Goal: Task Accomplishment & Management: Manage account settings

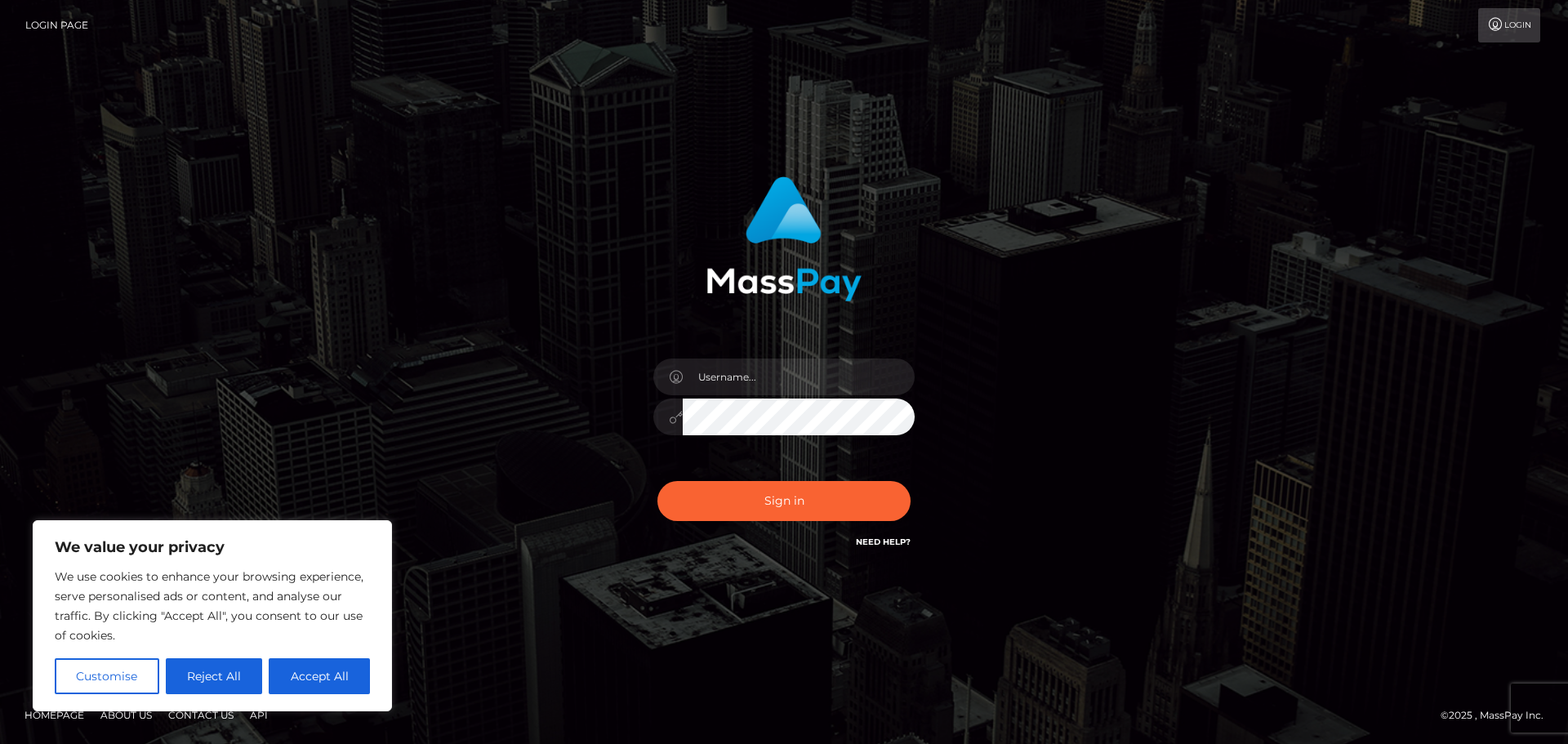
click at [752, 374] on input "text" at bounding box center [798, 377] width 232 height 37
type input "astrid.esg@gmail.com"
click at [317, 683] on button "Accept All" at bounding box center [319, 676] width 101 height 36
checkbox input "true"
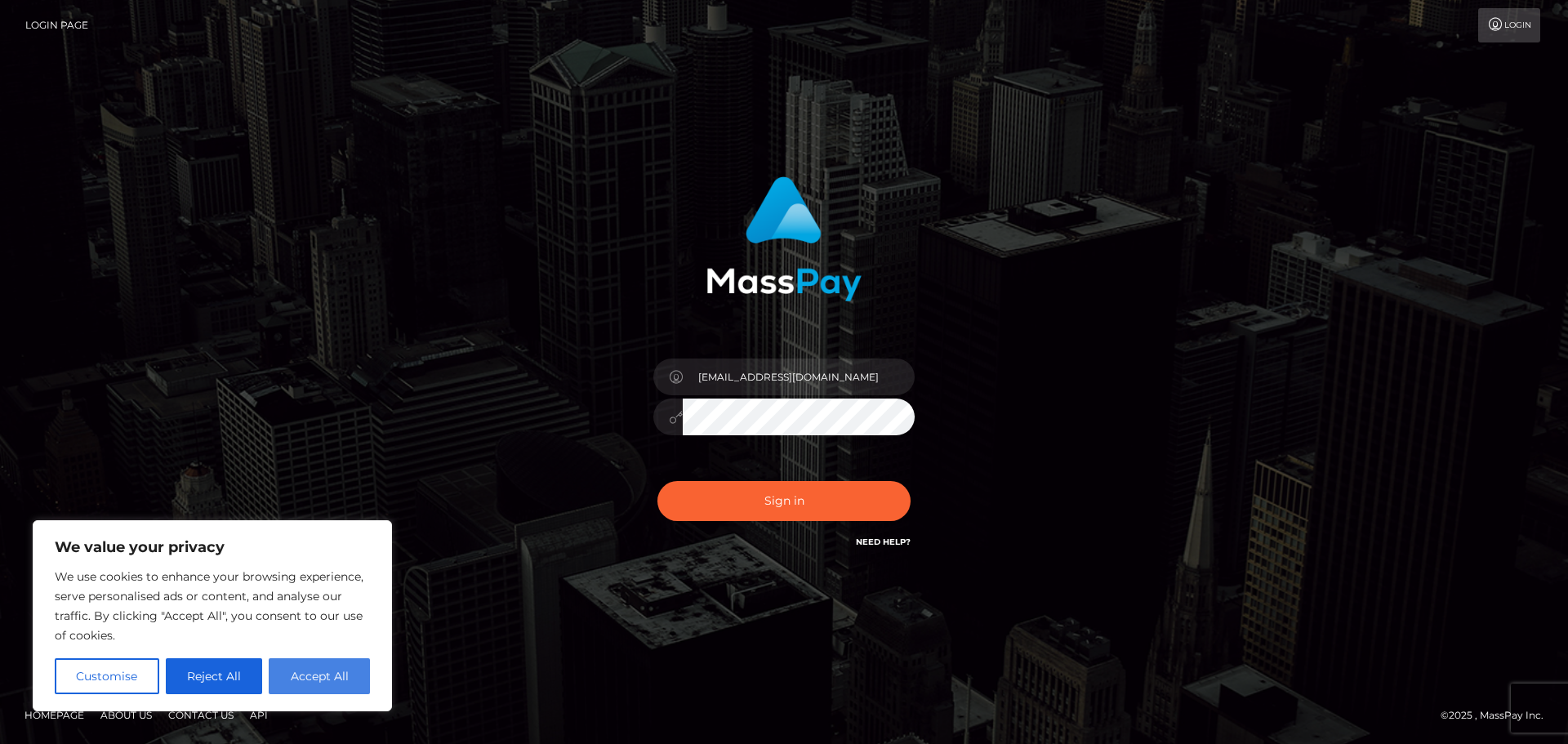
checkbox input "true"
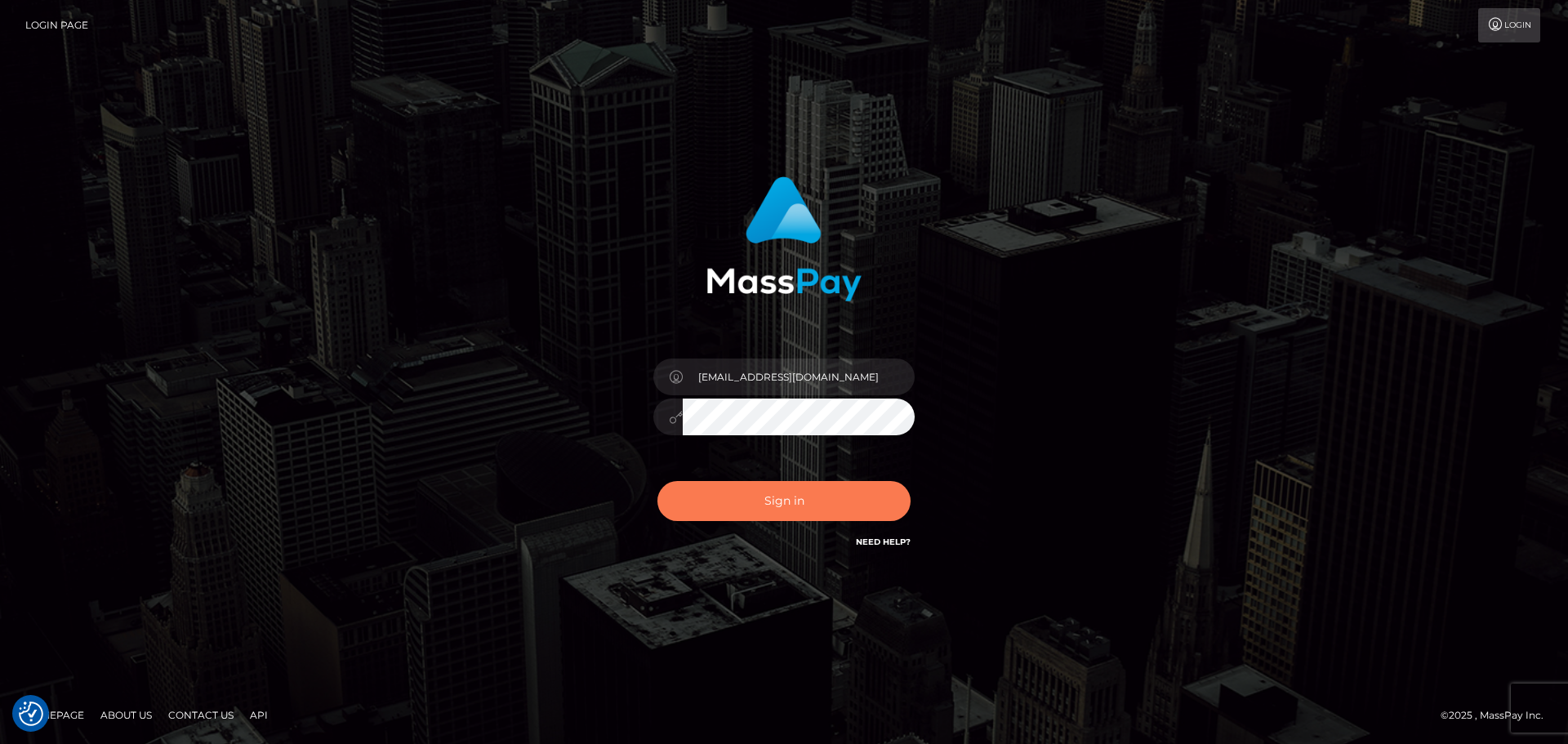
click at [736, 499] on button "Sign in" at bounding box center [784, 501] width 253 height 40
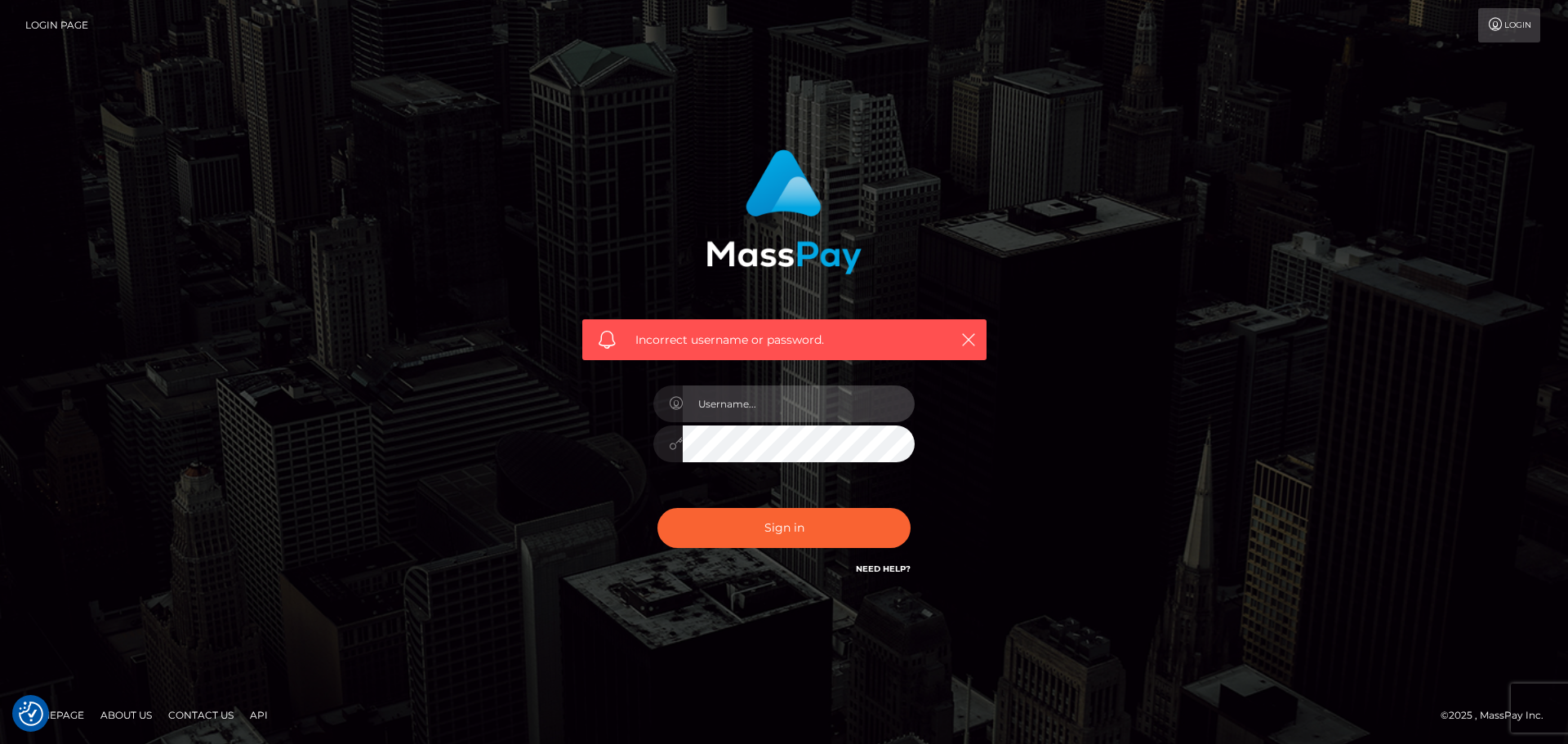
click at [753, 401] on input "text" at bounding box center [798, 404] width 232 height 37
click at [1061, 407] on div "Incorrect username or password." at bounding box center [784, 372] width 931 height 469
click at [797, 402] on input "text" at bounding box center [798, 404] width 232 height 37
click at [1080, 382] on div "Incorrect username or password." at bounding box center [784, 372] width 931 height 469
click at [877, 568] on link "Need Help?" at bounding box center [883, 568] width 54 height 11
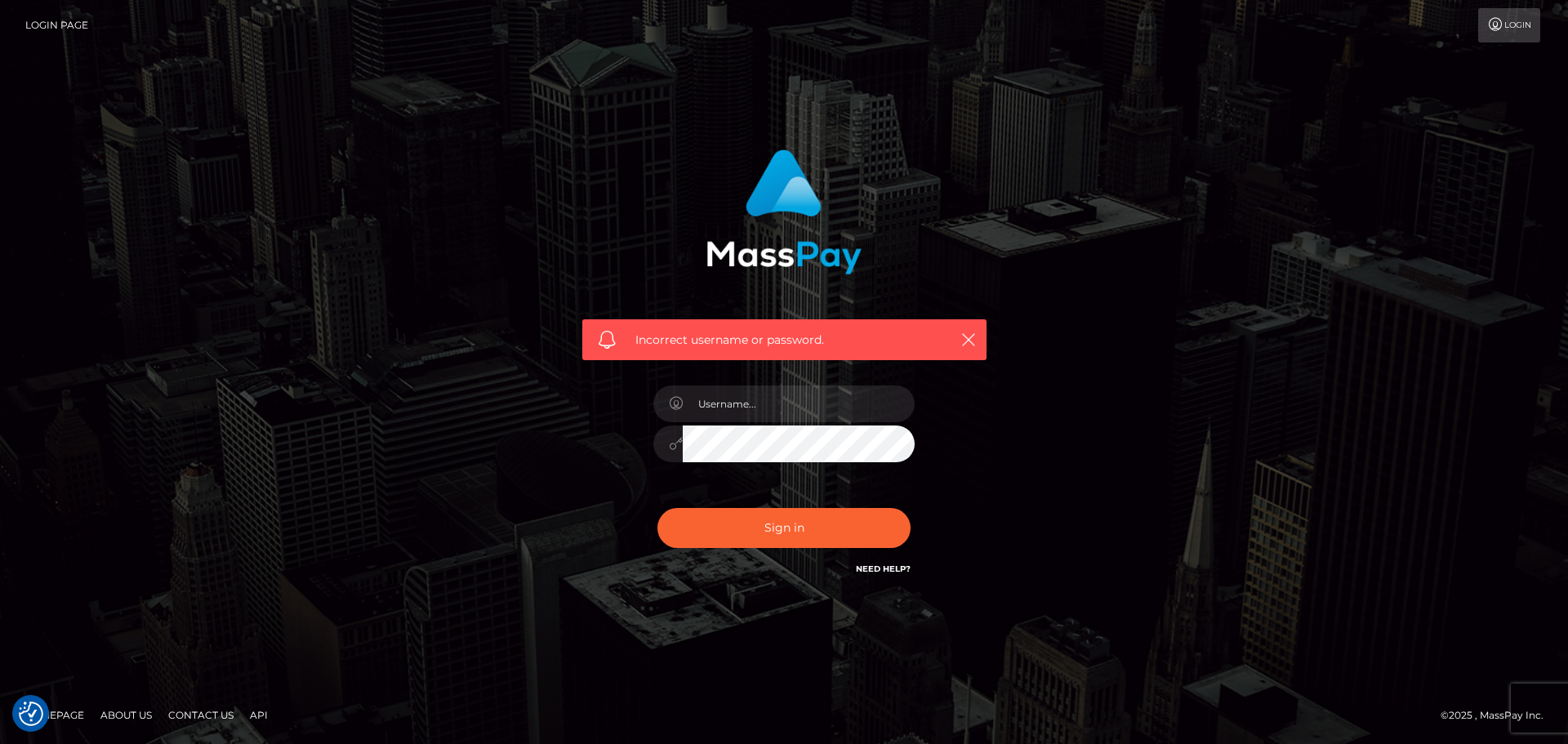
click at [884, 568] on link "Need Help?" at bounding box center [883, 568] width 54 height 11
click at [883, 567] on link "Need Help?" at bounding box center [883, 568] width 54 height 11
click at [884, 568] on link "Need Help?" at bounding box center [883, 568] width 54 height 11
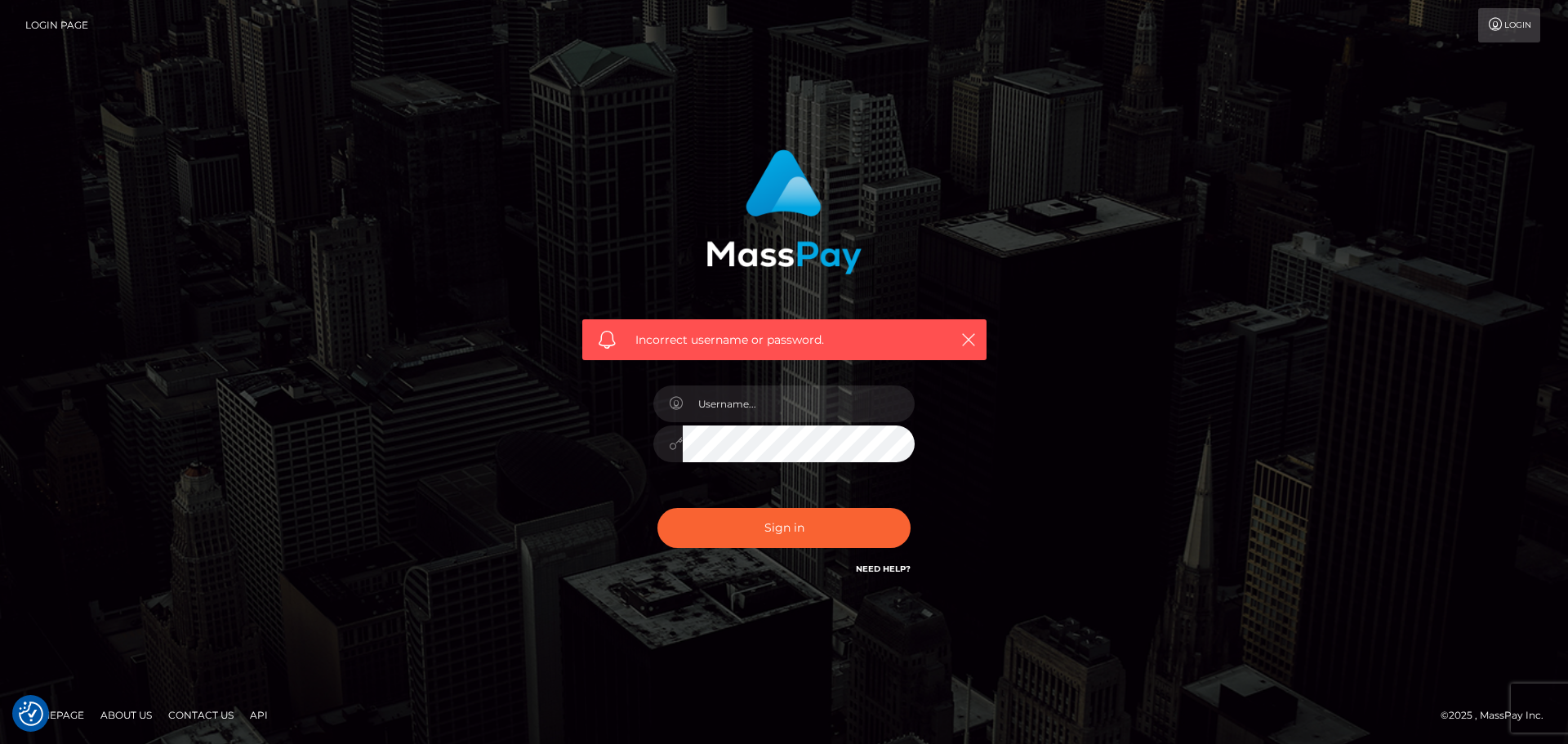
click at [884, 568] on link "Need Help?" at bounding box center [883, 568] width 54 height 11
click at [754, 412] on input "text" at bounding box center [798, 404] width 232 height 37
click at [771, 401] on input "text" at bounding box center [798, 404] width 232 height 37
type input "astrid.esg"
click at [748, 522] on button "Sign in" at bounding box center [784, 528] width 253 height 40
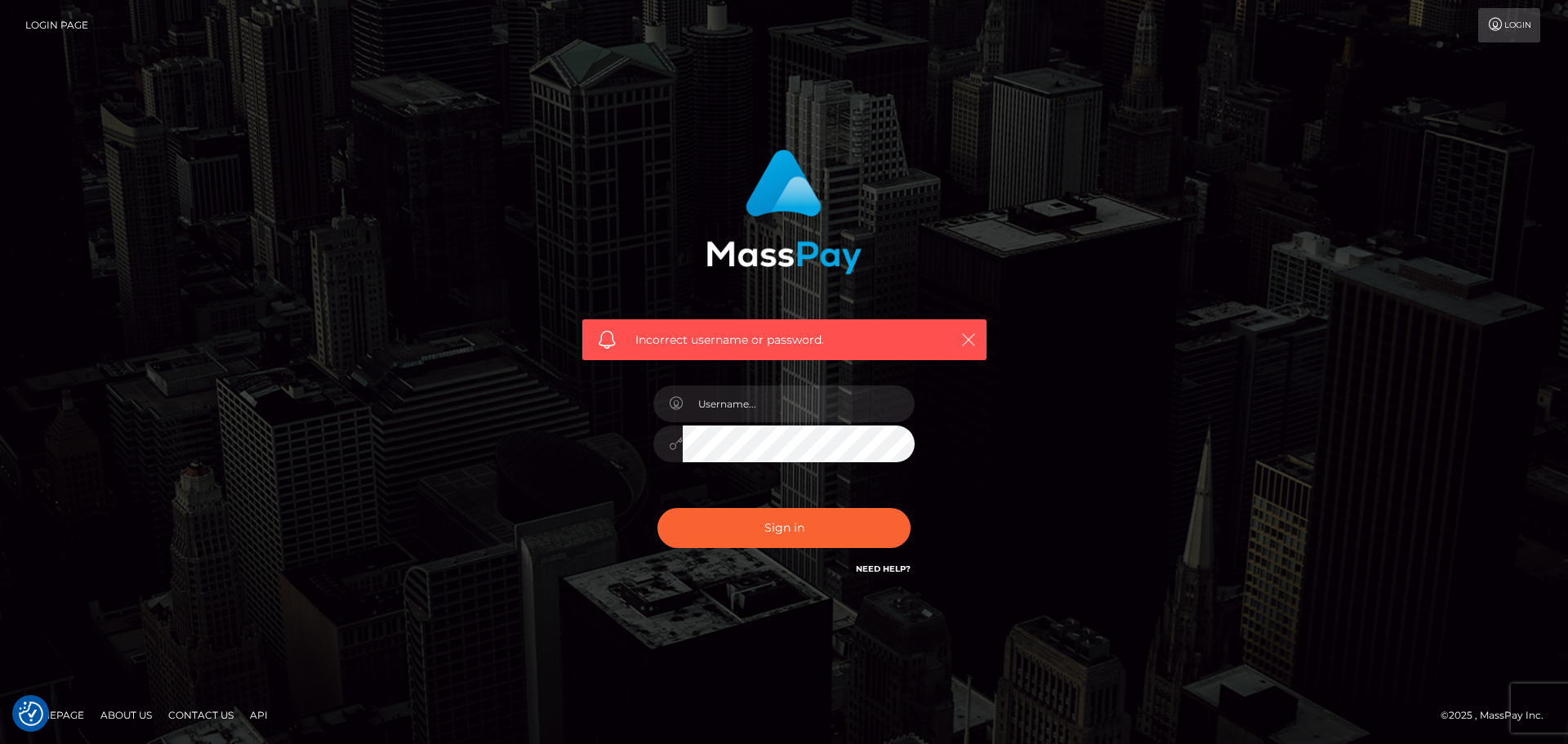
click at [963, 342] on icon "button" at bounding box center [969, 340] width 16 height 16
click at [880, 566] on link "Need Help?" at bounding box center [883, 568] width 54 height 11
click at [751, 412] on input "text" at bounding box center [798, 404] width 232 height 37
click at [1094, 456] on div "Incorrect username or password." at bounding box center [784, 372] width 931 height 469
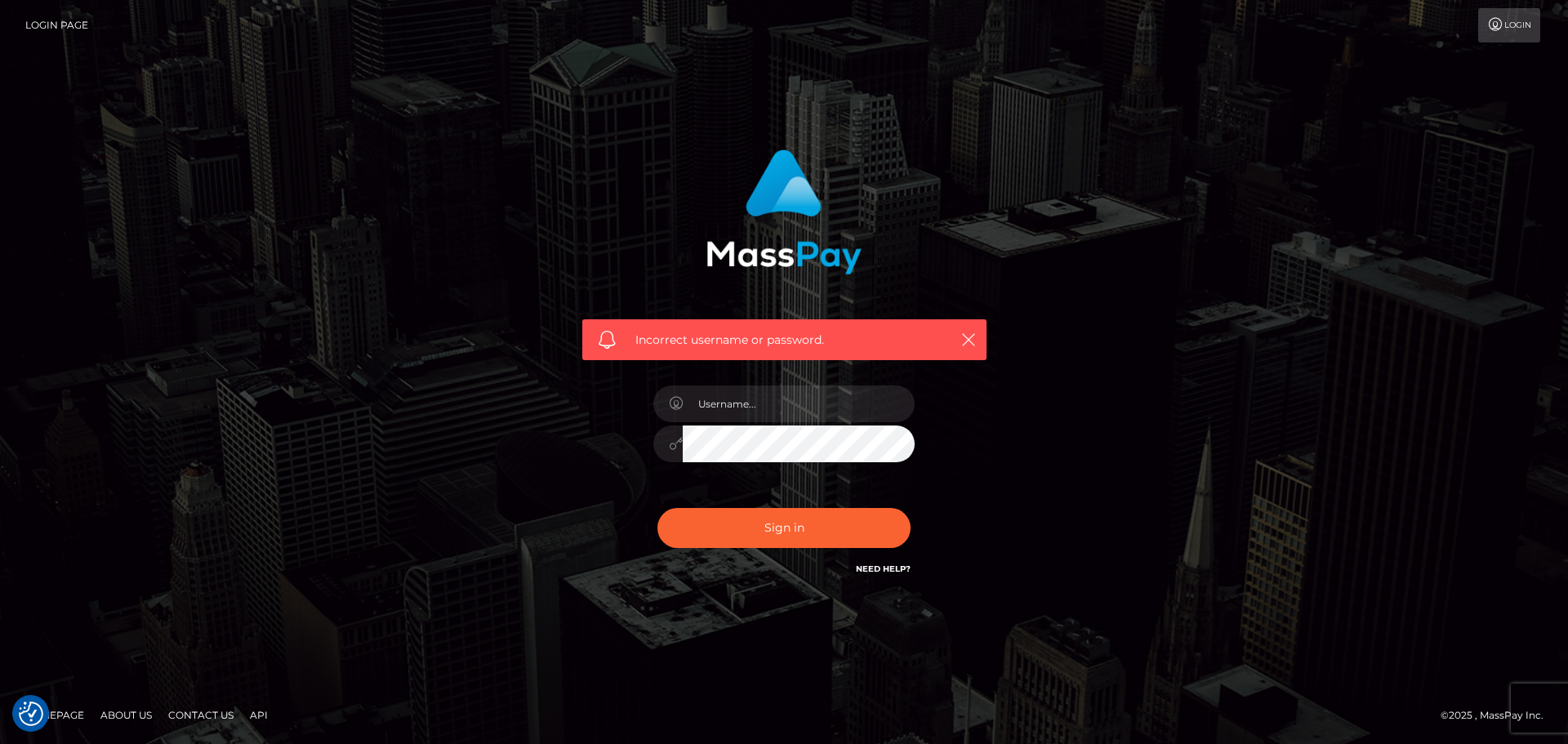
click at [1535, 13] on link "Login" at bounding box center [1510, 24] width 62 height 34
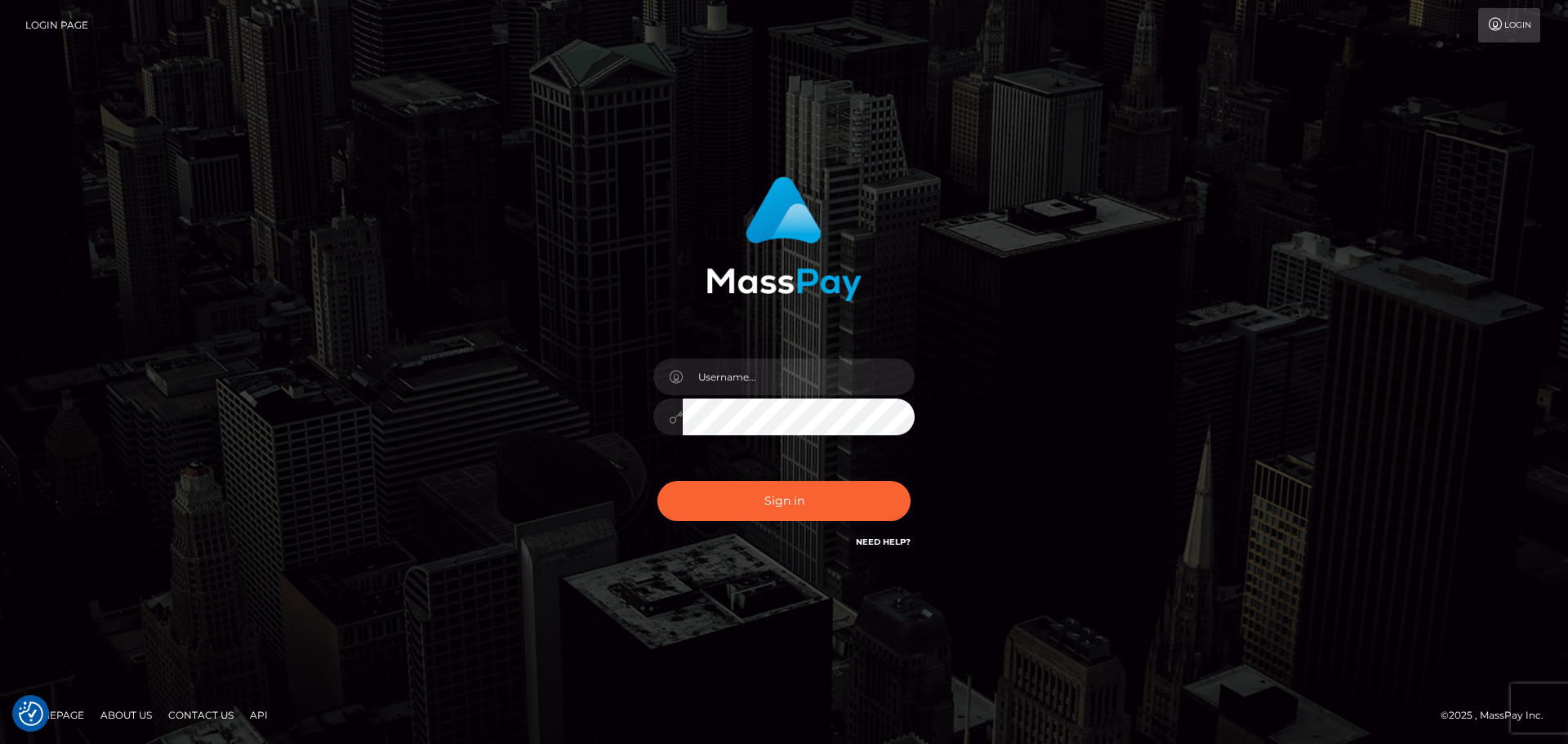
click at [729, 358] on div at bounding box center [784, 408] width 286 height 125
drag, startPoint x: 733, startPoint y: 367, endPoint x: 742, endPoint y: 370, distance: 9.5
click at [733, 367] on input "text" at bounding box center [798, 377] width 232 height 37
type input "[EMAIL_ADDRESS][DOMAIN_NAME]"
click at [741, 490] on button "Sign in" at bounding box center [784, 501] width 253 height 40
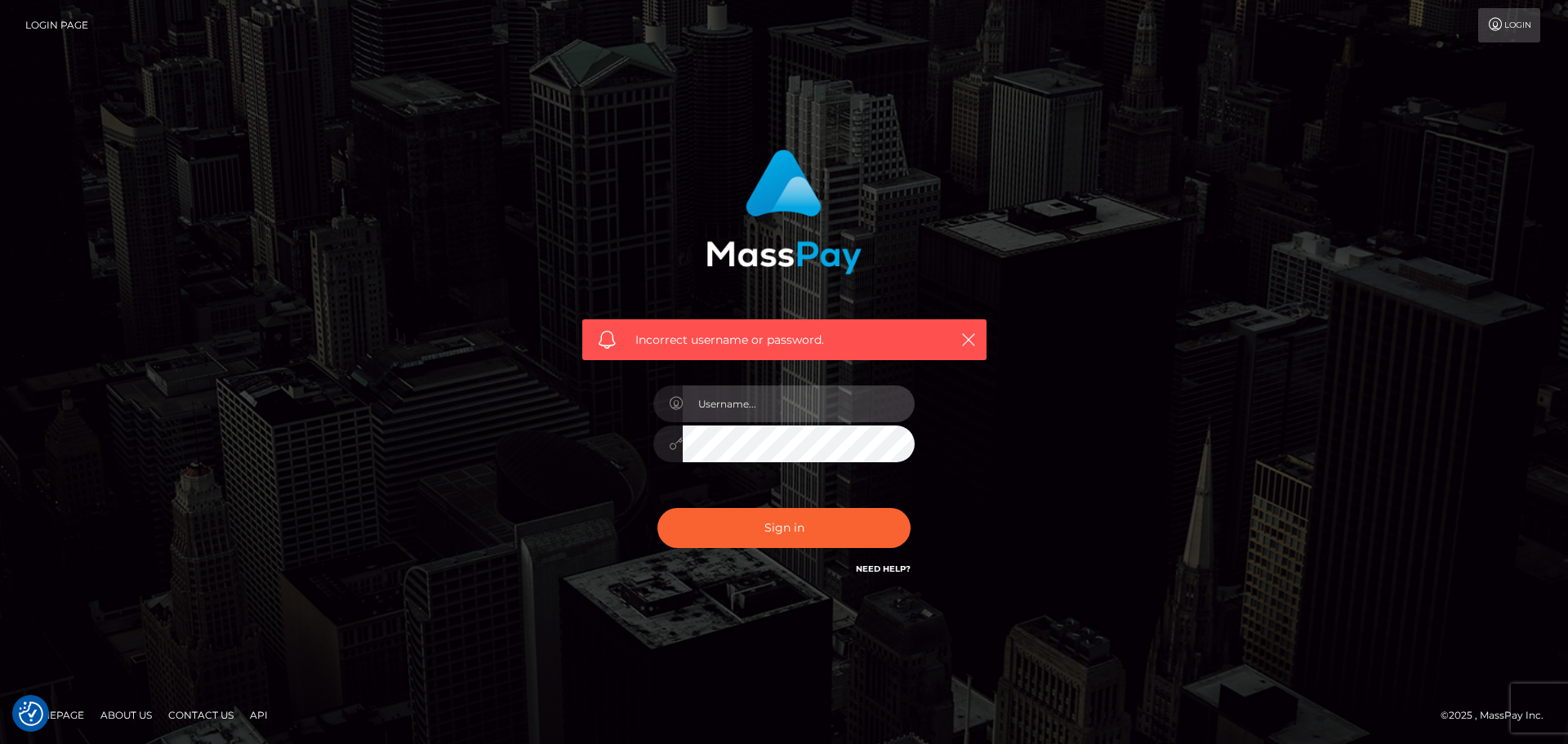
click at [776, 402] on input "text" at bounding box center [798, 404] width 232 height 37
click at [614, 445] on div "Incorrect username or password." at bounding box center [784, 365] width 429 height 454
click at [1524, 16] on link "Login" at bounding box center [1510, 24] width 62 height 34
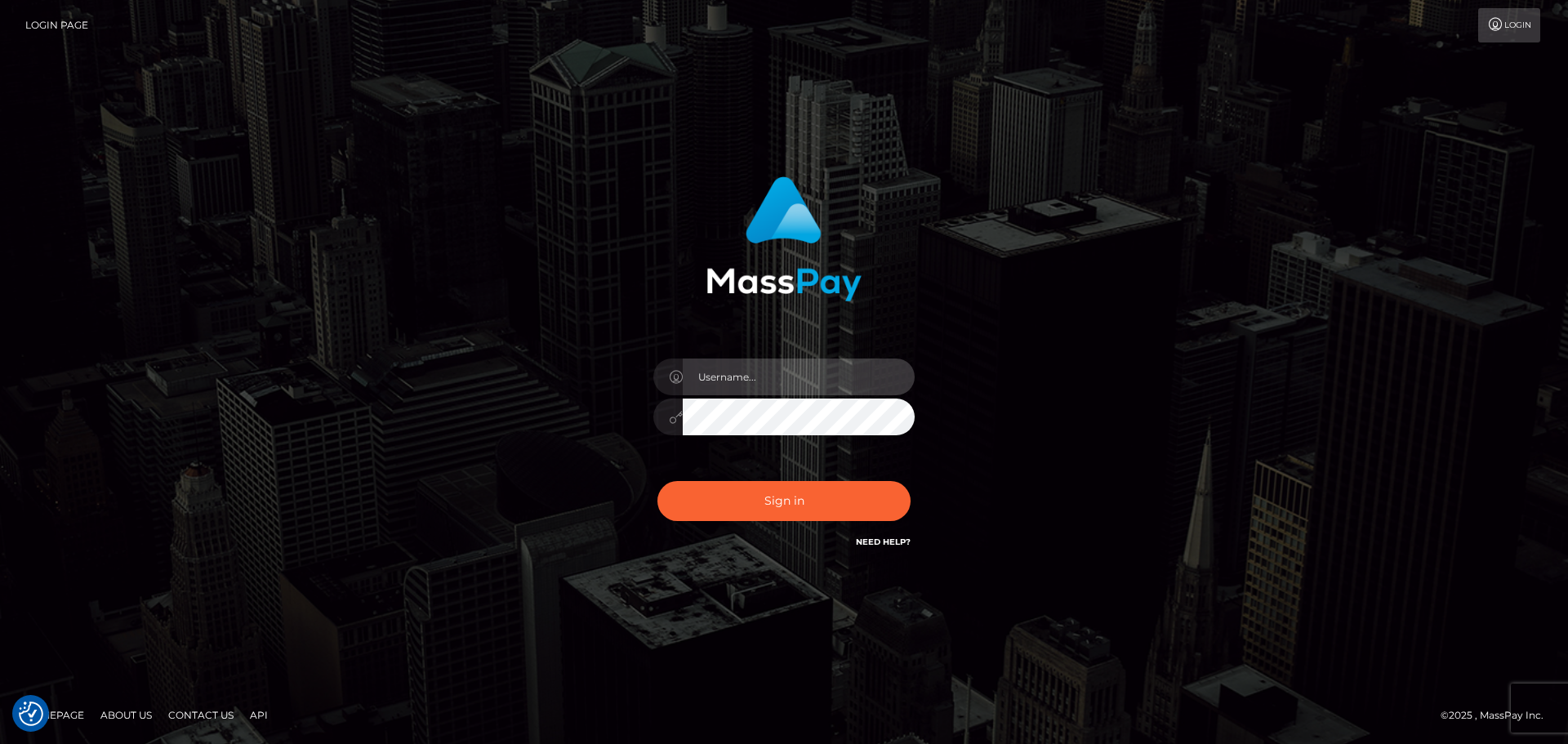
click at [754, 392] on input "text" at bounding box center [798, 377] width 232 height 37
click at [734, 376] on input "text" at bounding box center [798, 377] width 232 height 37
type input "nayjee"
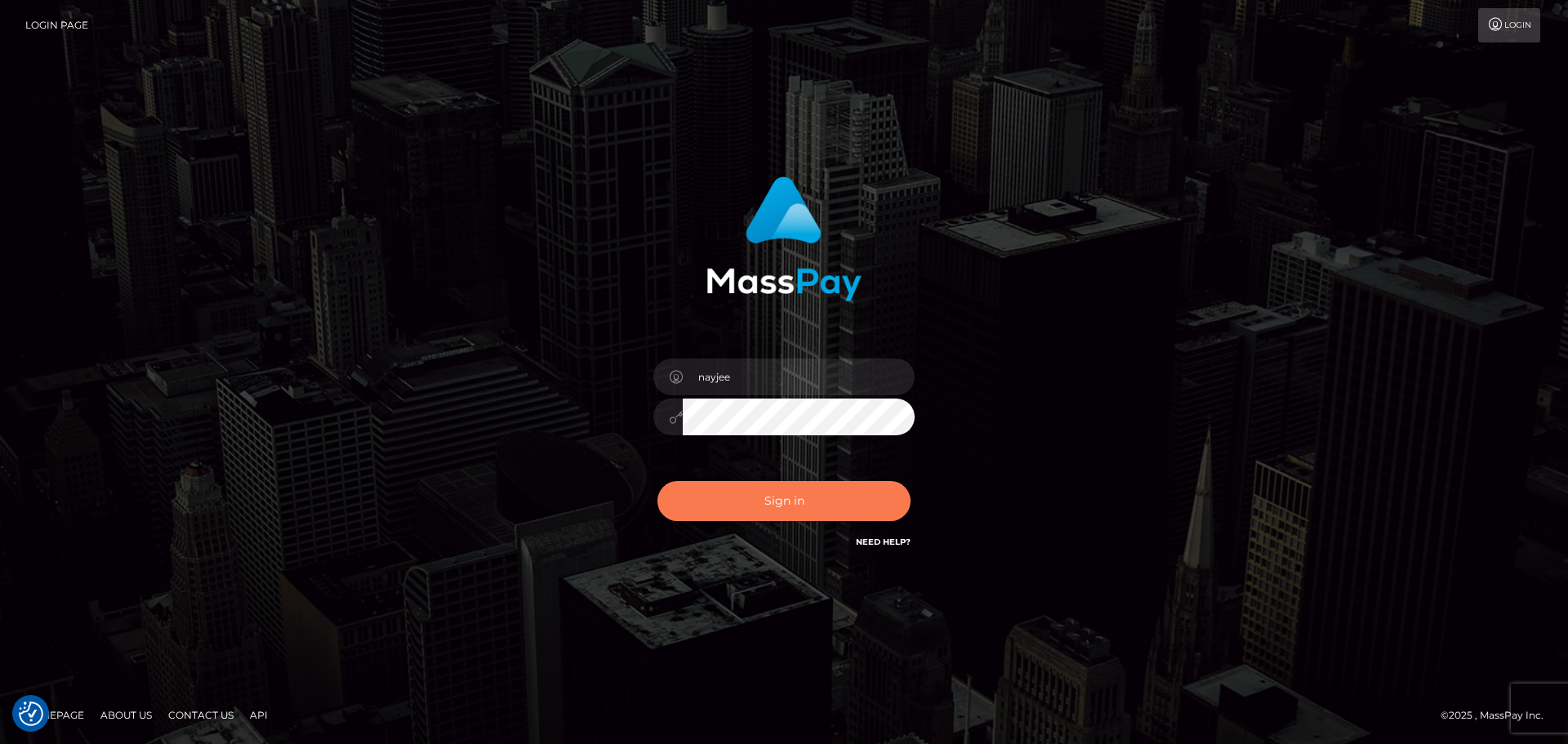
click at [781, 496] on button "Sign in" at bounding box center [784, 501] width 253 height 40
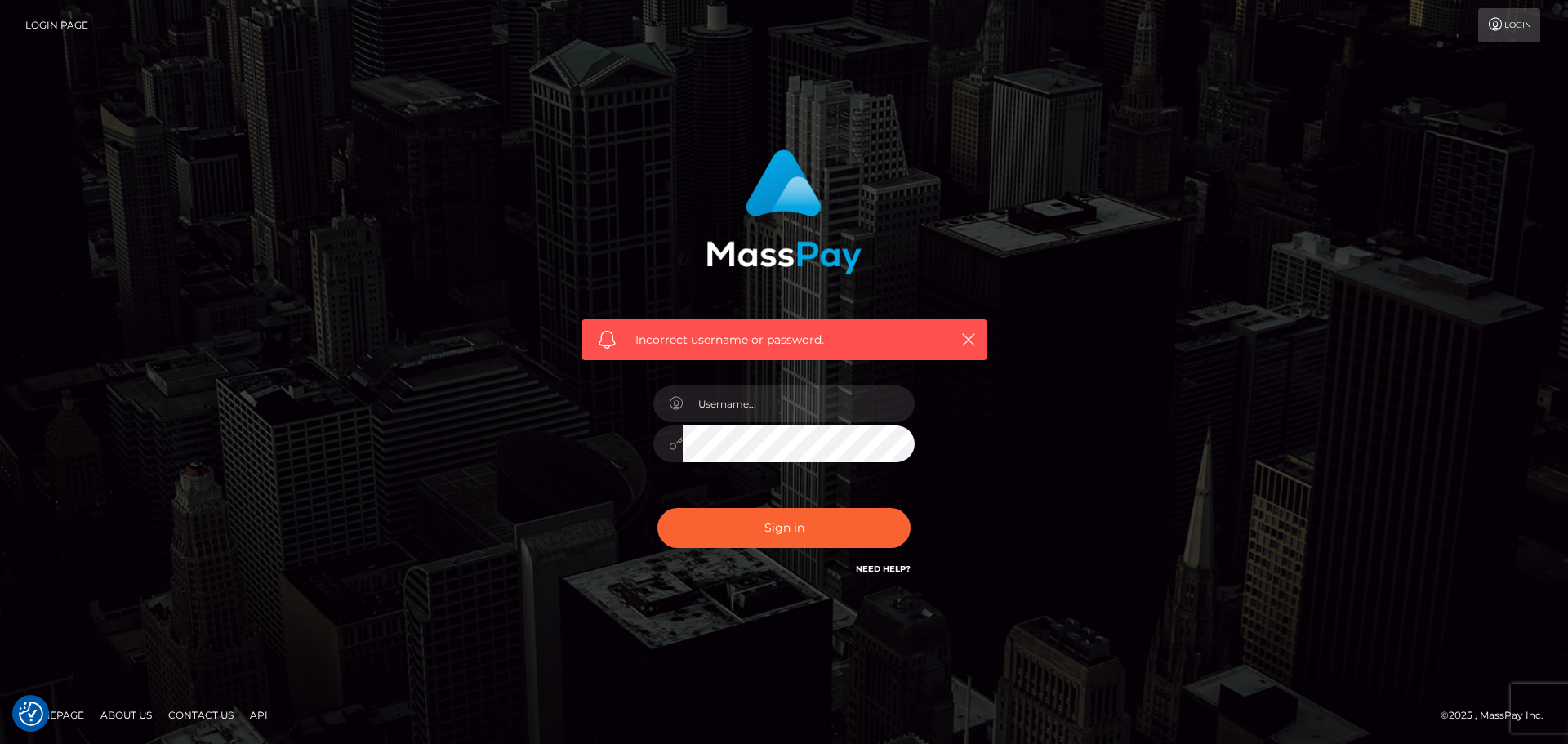
click at [889, 574] on h6 "Need Help?" at bounding box center [883, 568] width 54 height 14
click at [886, 568] on link "Need Help?" at bounding box center [883, 568] width 54 height 11
click at [883, 568] on link "Need Help?" at bounding box center [883, 568] width 54 height 11
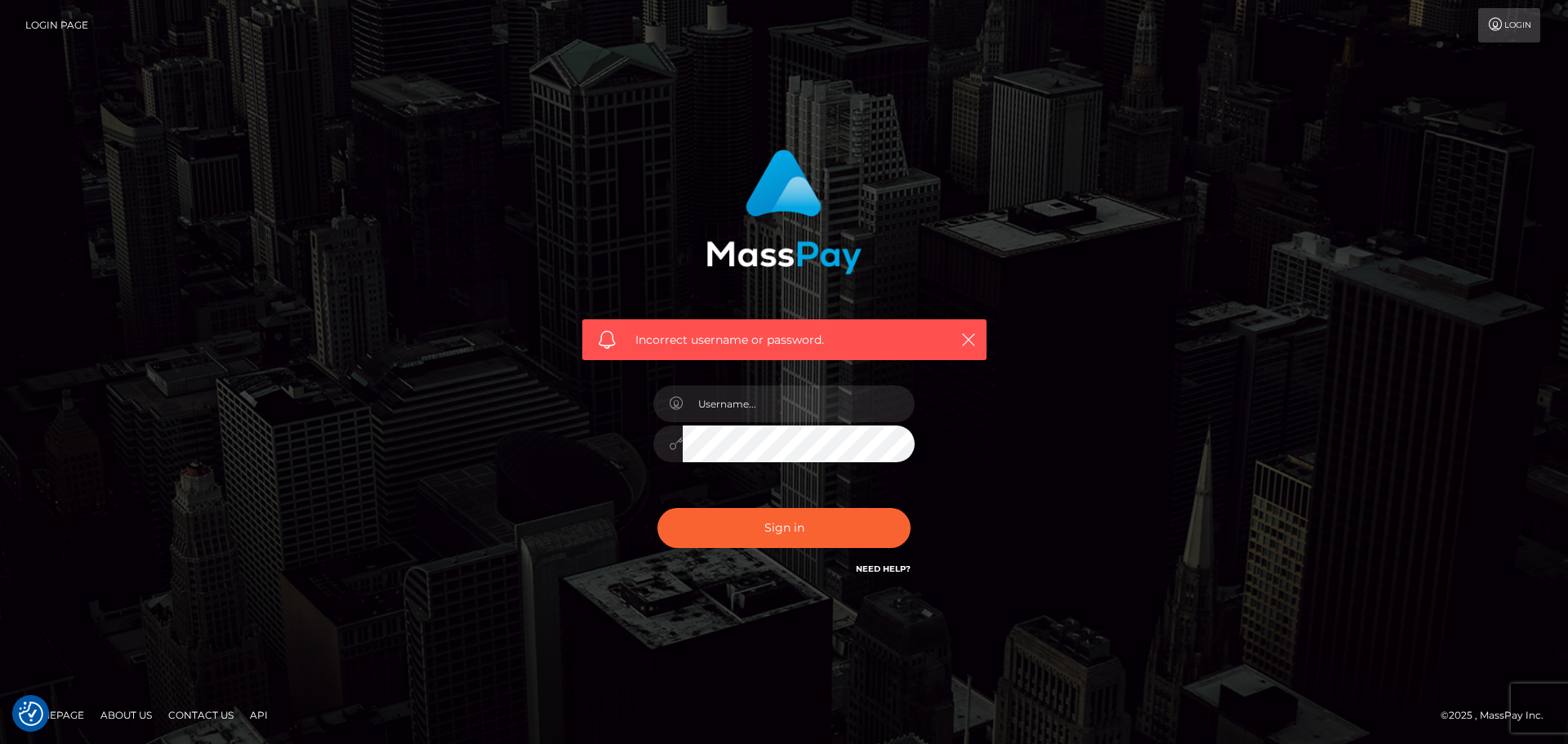
click at [883, 568] on link "Need Help?" at bounding box center [883, 568] width 54 height 11
click at [1548, 700] on footer "Homepage About Us Contact Us API © 2025 , MassPay Inc." at bounding box center [784, 715] width 1568 height 57
click at [878, 563] on h6 "Need Help?" at bounding box center [883, 568] width 54 height 14
click at [892, 575] on div "Need Help?" at bounding box center [883, 571] width 54 height 20
click at [732, 413] on input "text" at bounding box center [798, 404] width 232 height 37
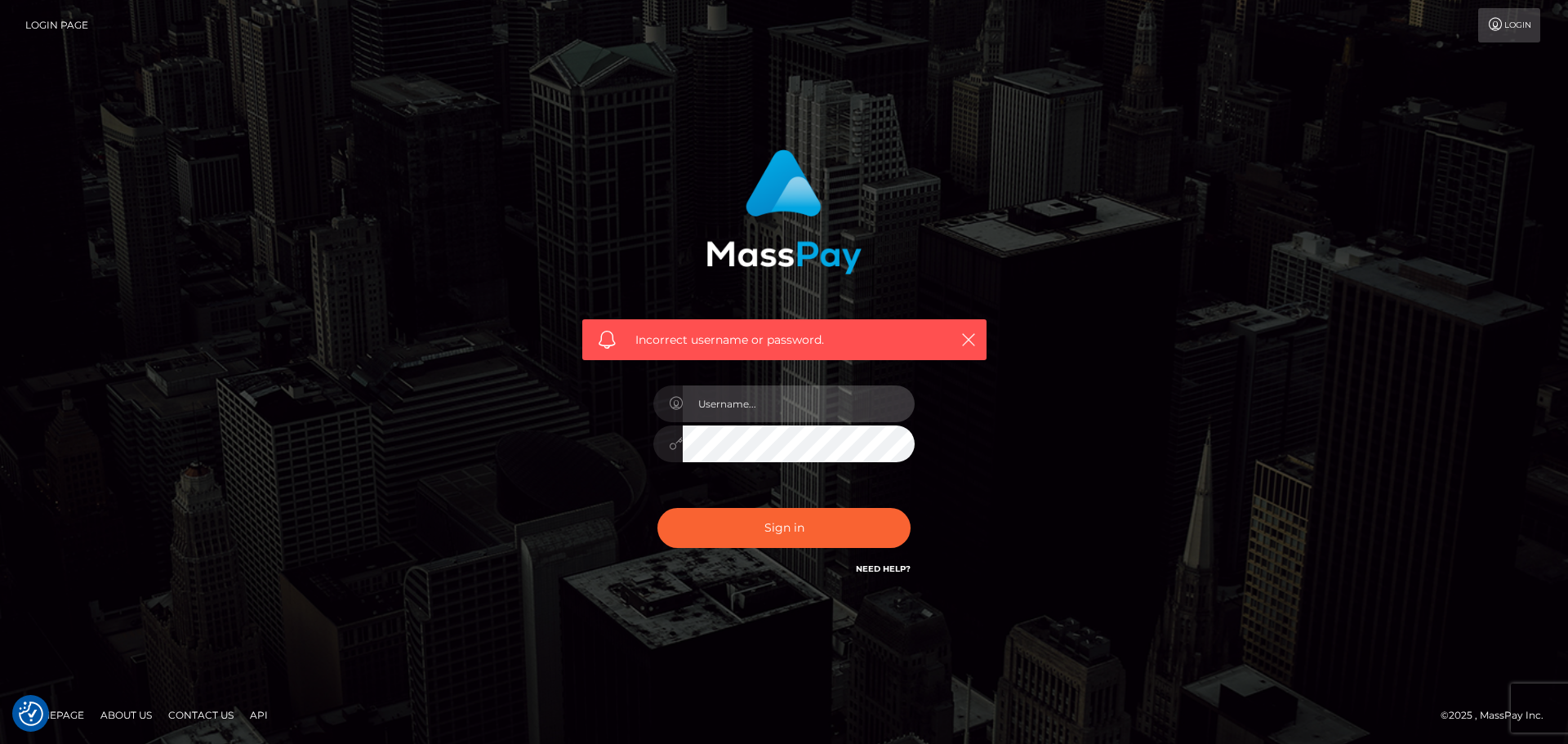
type input "[EMAIL_ADDRESS][DOMAIN_NAME]"
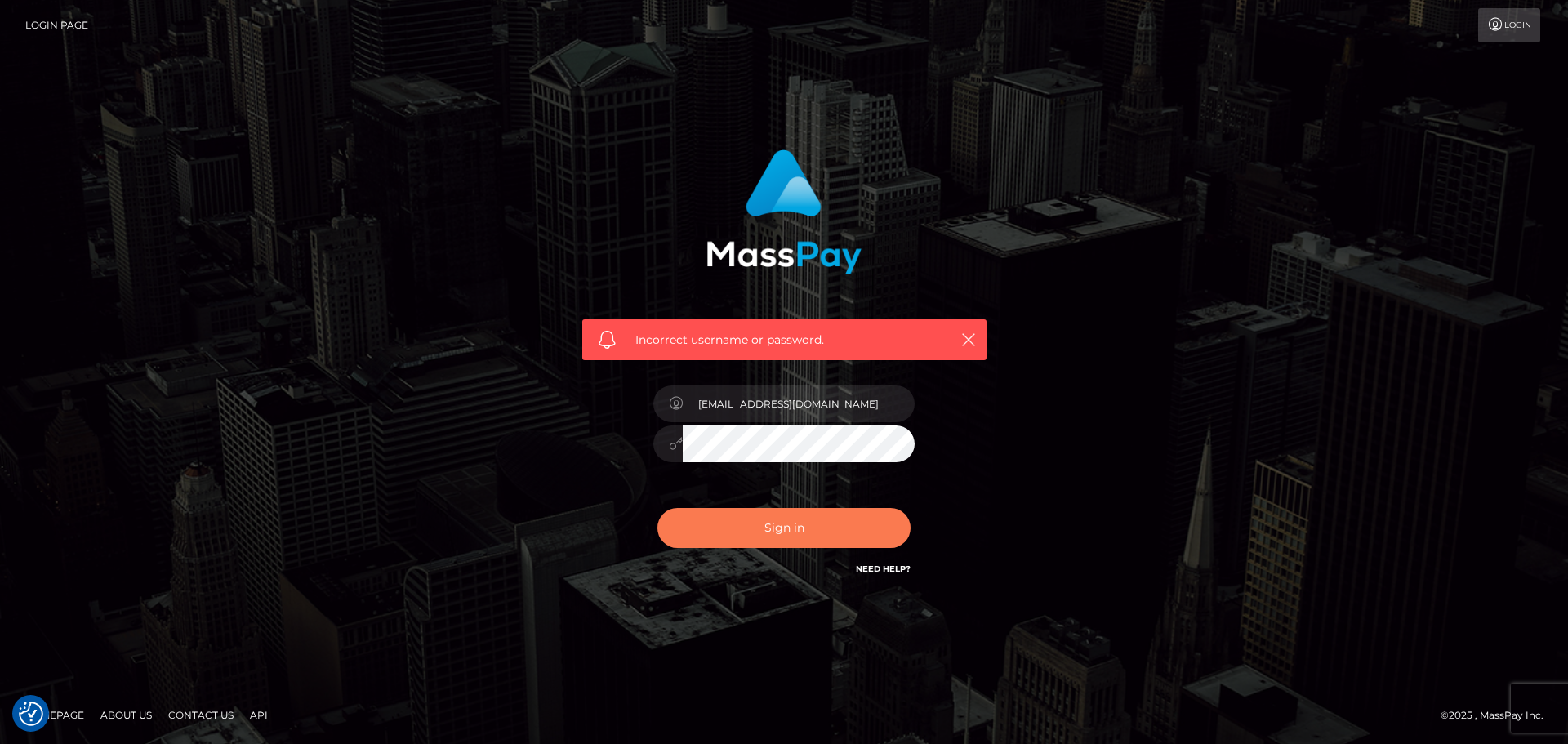
click at [793, 522] on button "Sign in" at bounding box center [784, 528] width 253 height 40
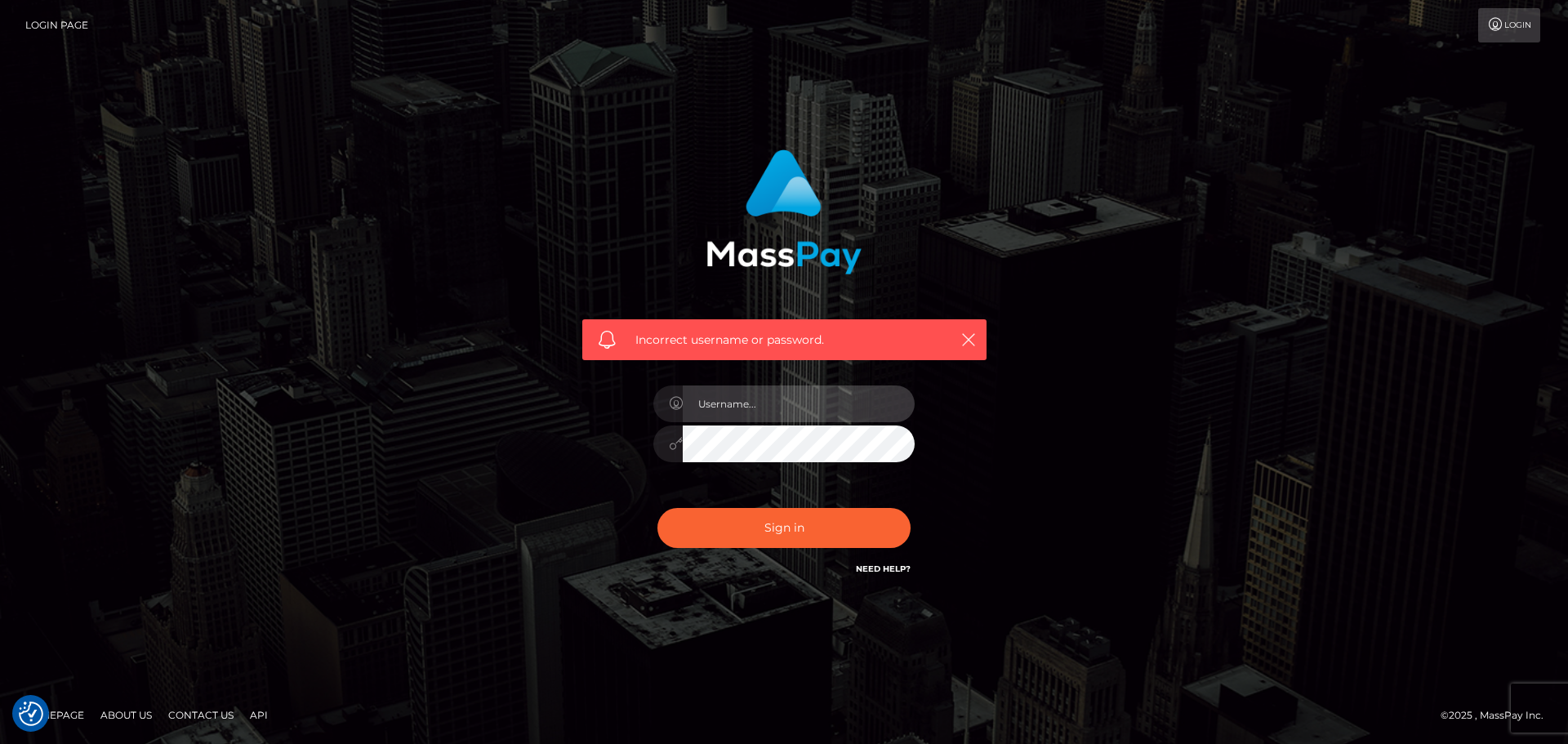
drag, startPoint x: 735, startPoint y: 408, endPoint x: 739, endPoint y: 423, distance: 15.5
click at [737, 415] on input "text" at bounding box center [798, 404] width 232 height 37
click at [761, 402] on input "text" at bounding box center [798, 404] width 232 height 37
type input "astrid.esg@gmail.com"
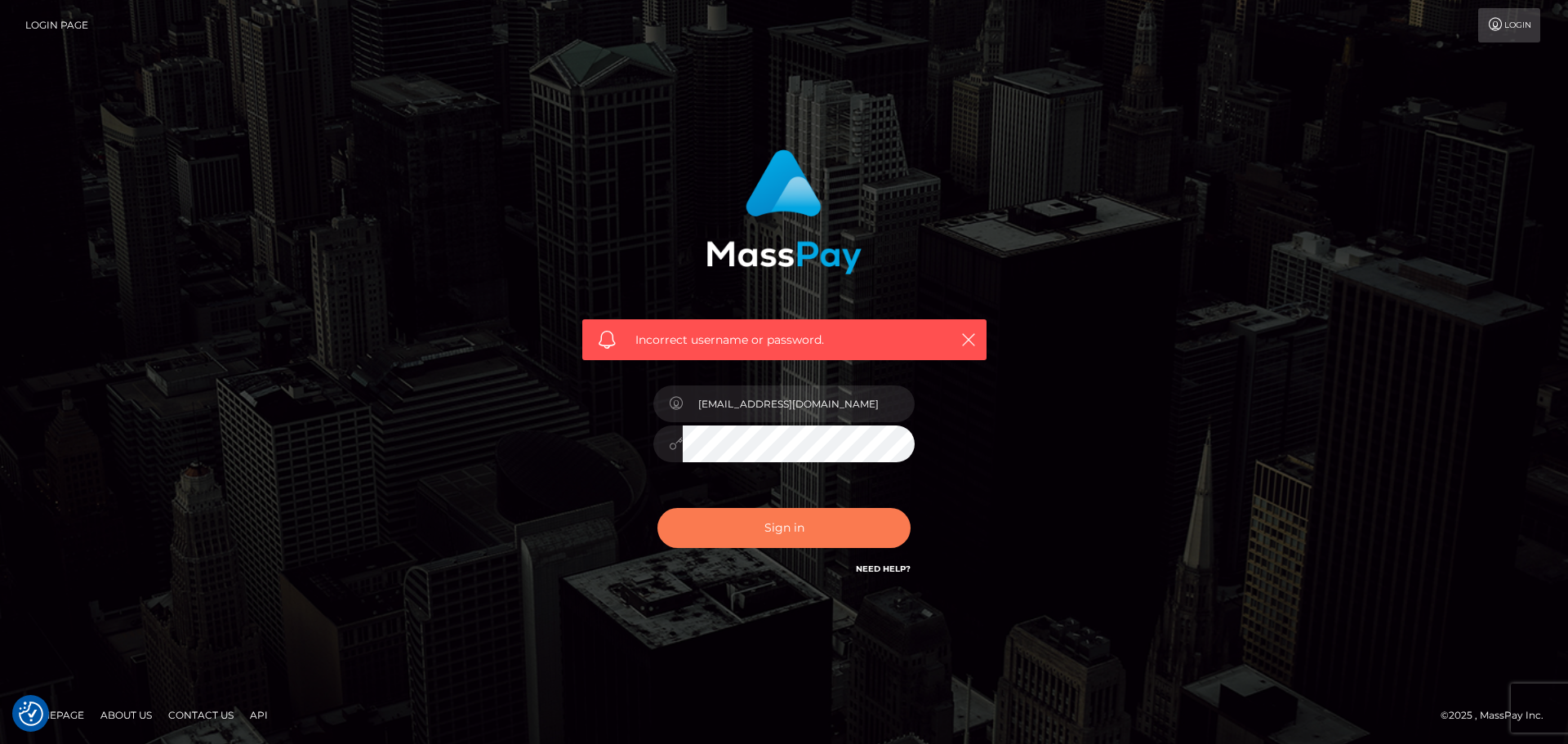
click at [761, 538] on button "Sign in" at bounding box center [784, 528] width 253 height 40
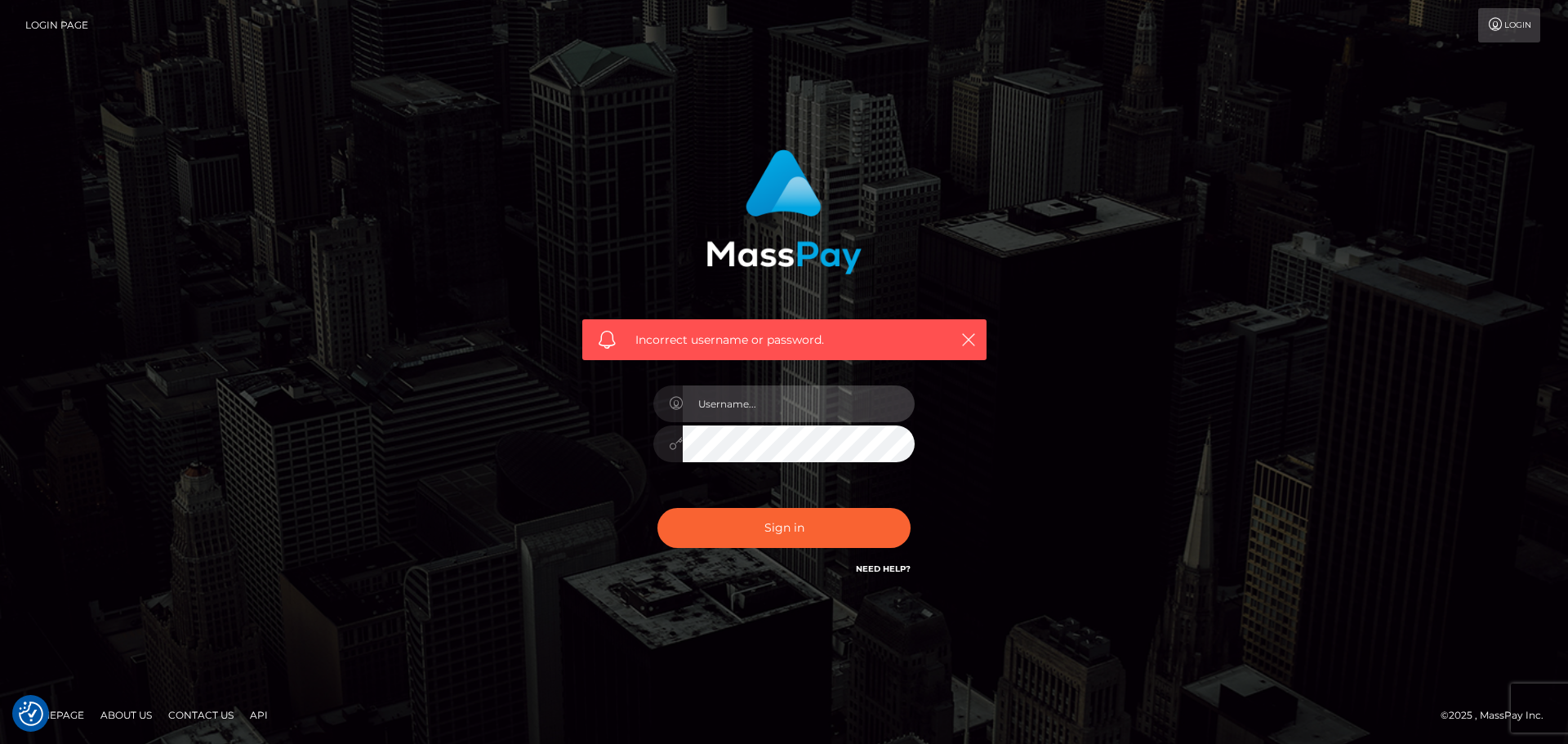
click at [733, 387] on input "text" at bounding box center [798, 404] width 232 height 37
click at [721, 398] on input "text" at bounding box center [798, 404] width 232 height 37
click at [463, 243] on div "Incorrect username or password." at bounding box center [784, 372] width 931 height 469
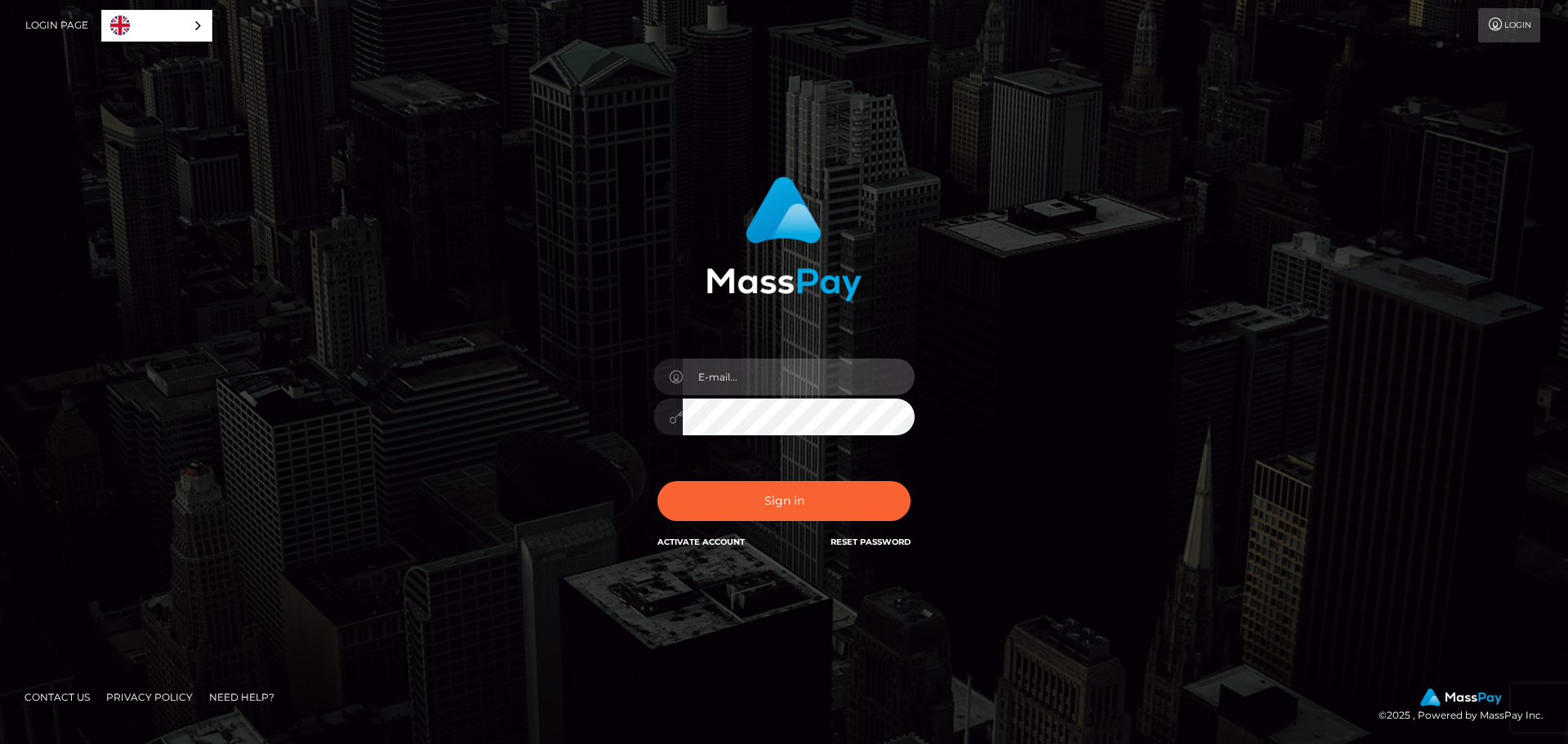
click at [744, 375] on input "email" at bounding box center [798, 377] width 232 height 37
type input "[EMAIL_ADDRESS][DOMAIN_NAME]"
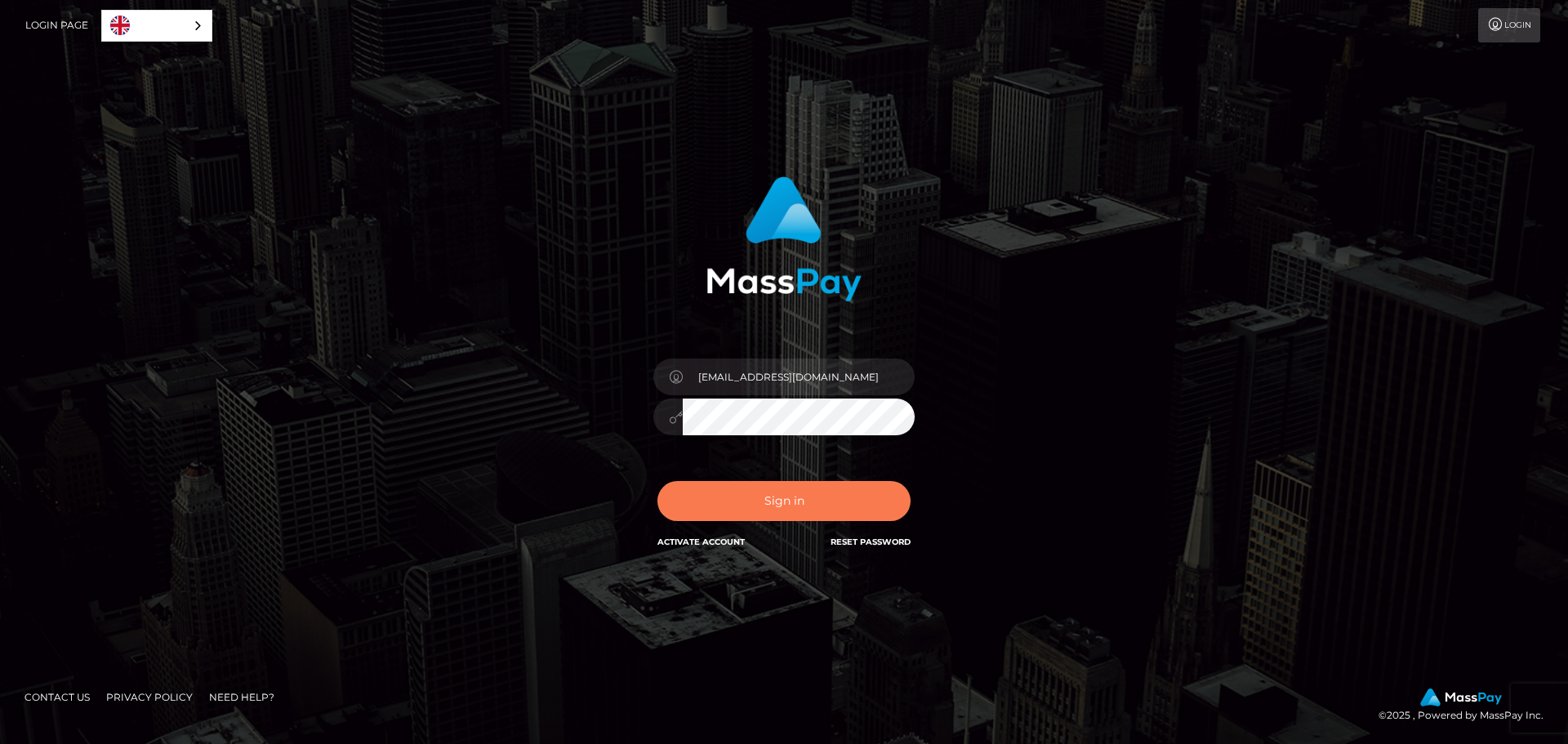
drag, startPoint x: 766, startPoint y: 500, endPoint x: 767, endPoint y: 532, distance: 32.0
click at [765, 501] on button "Sign in" at bounding box center [784, 501] width 253 height 40
